Goal: Task Accomplishment & Management: Manage account settings

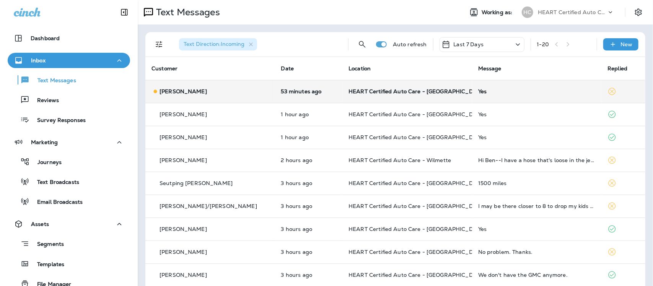
click at [478, 89] on div "Yes" at bounding box center [536, 91] width 117 height 6
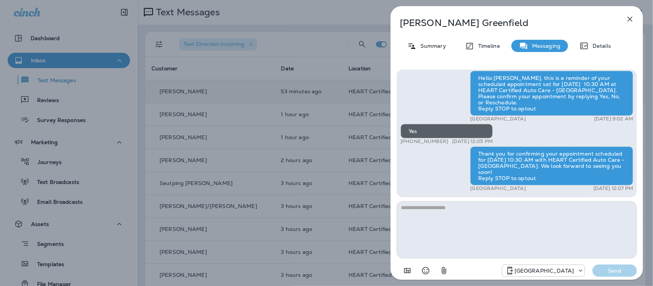
click at [630, 18] on icon "button" at bounding box center [630, 19] width 9 height 9
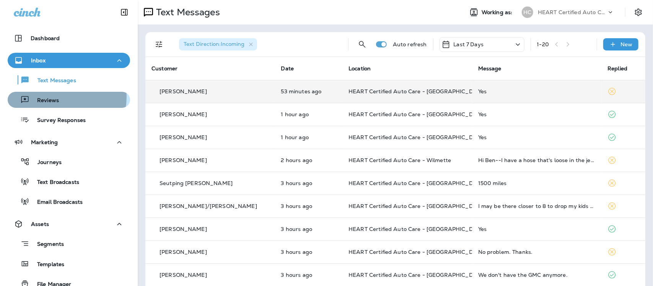
click at [47, 97] on p "Reviews" at bounding box center [43, 100] width 29 height 7
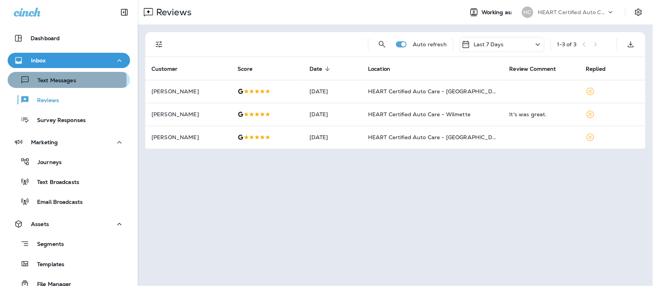
click at [54, 81] on p "Text Messages" at bounding box center [53, 80] width 46 height 7
